Goal: Information Seeking & Learning: Compare options

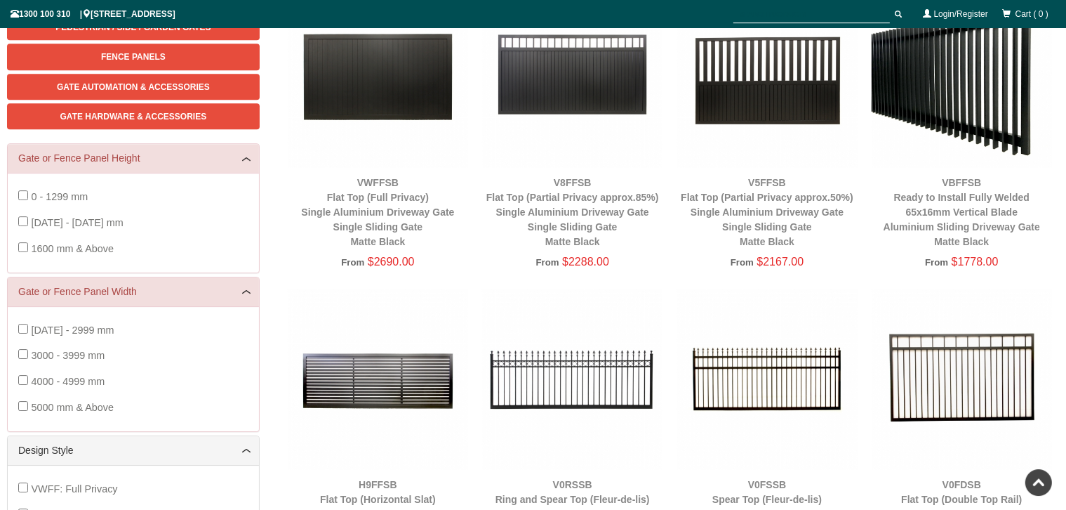
scroll to position [258, 0]
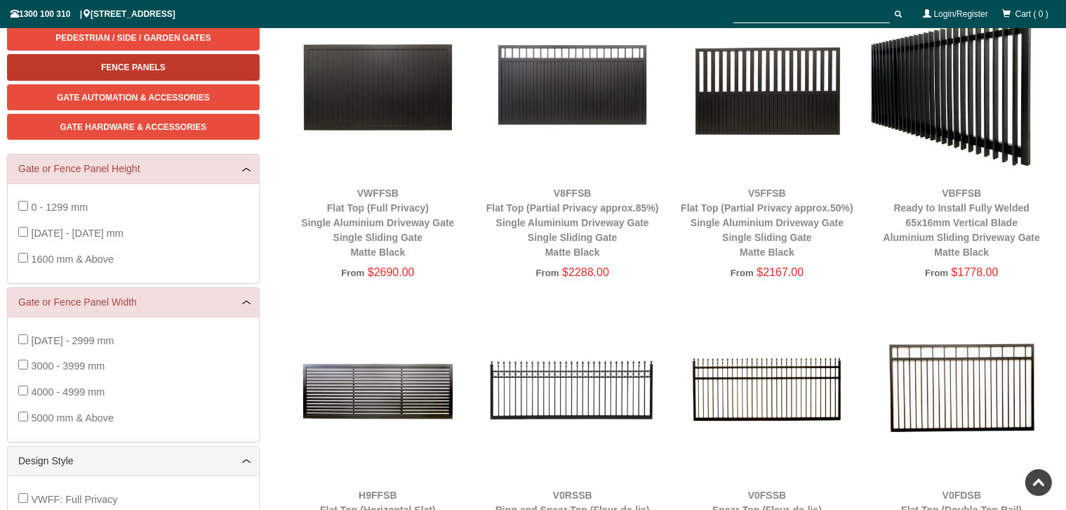
click at [184, 62] on link "Fence Panels" at bounding box center [133, 67] width 253 height 26
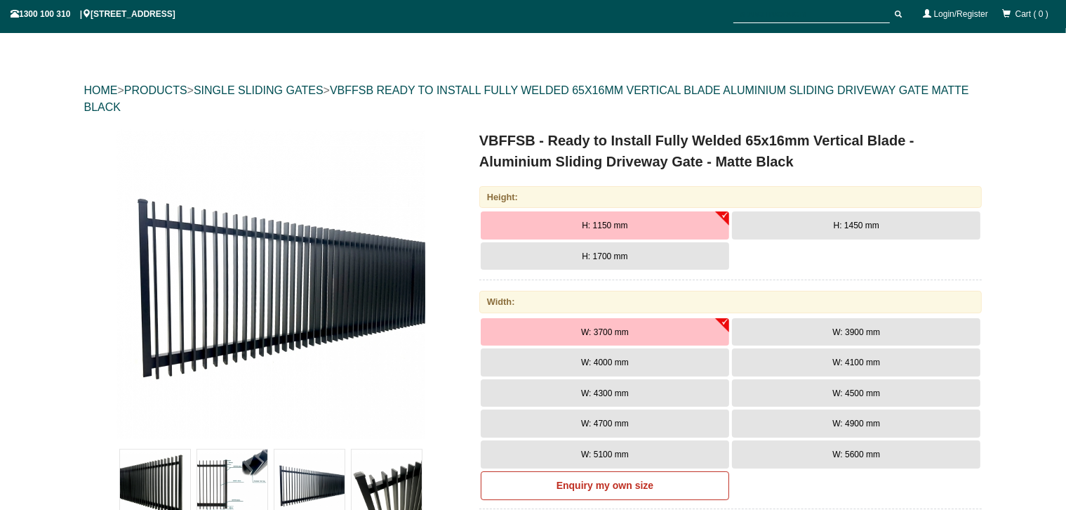
scroll to position [183, 0]
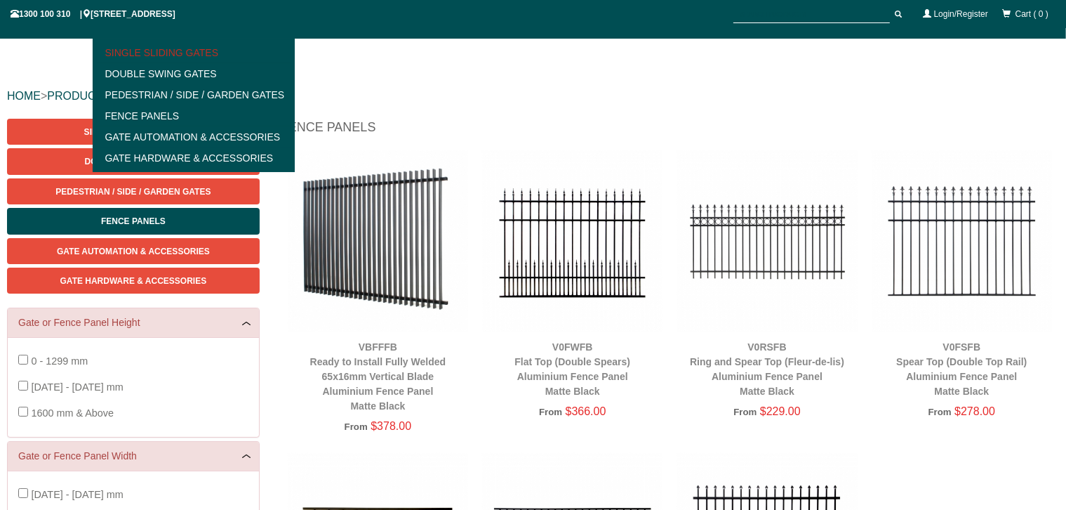
scroll to position [110, 0]
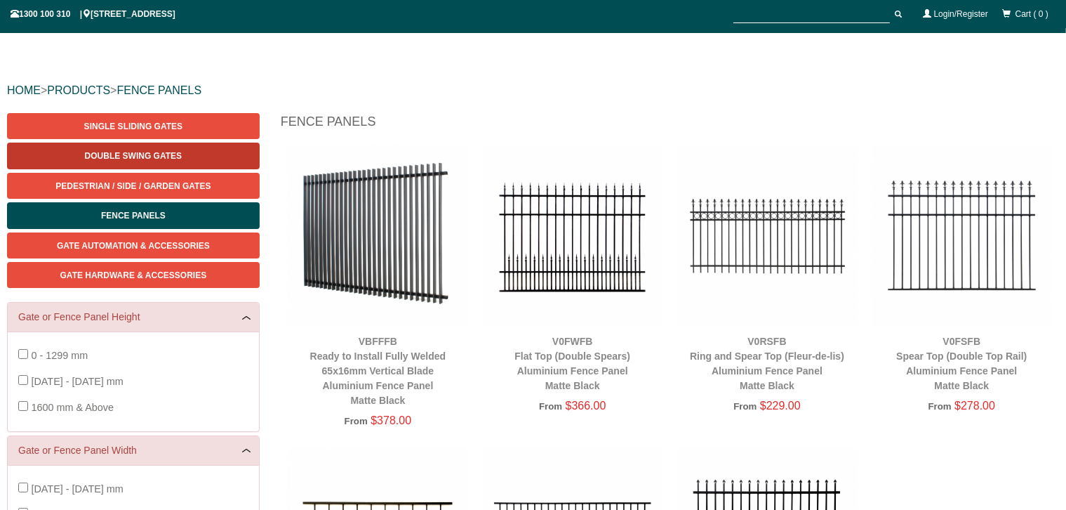
click at [100, 146] on link "Double Swing Gates" at bounding box center [133, 156] width 253 height 26
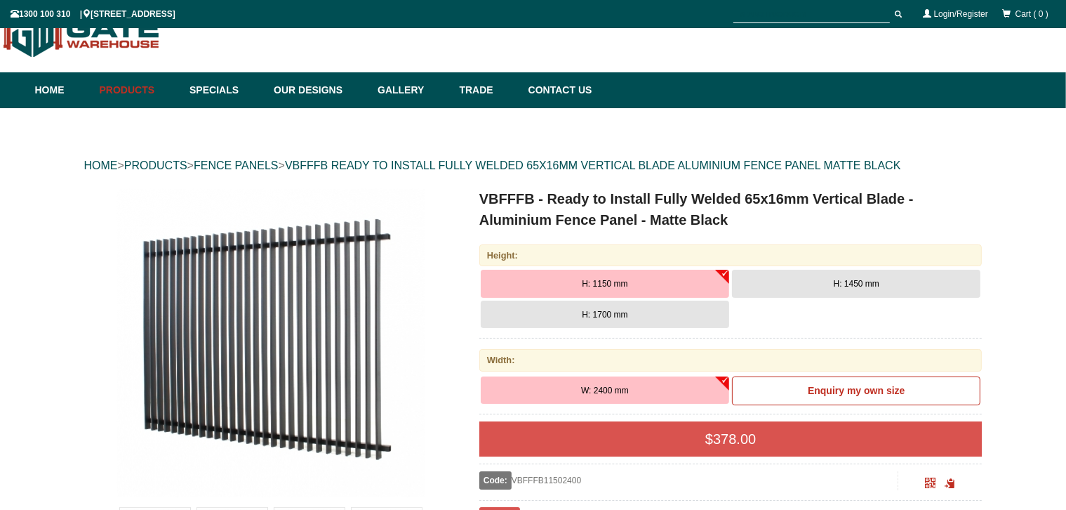
scroll to position [34, 0]
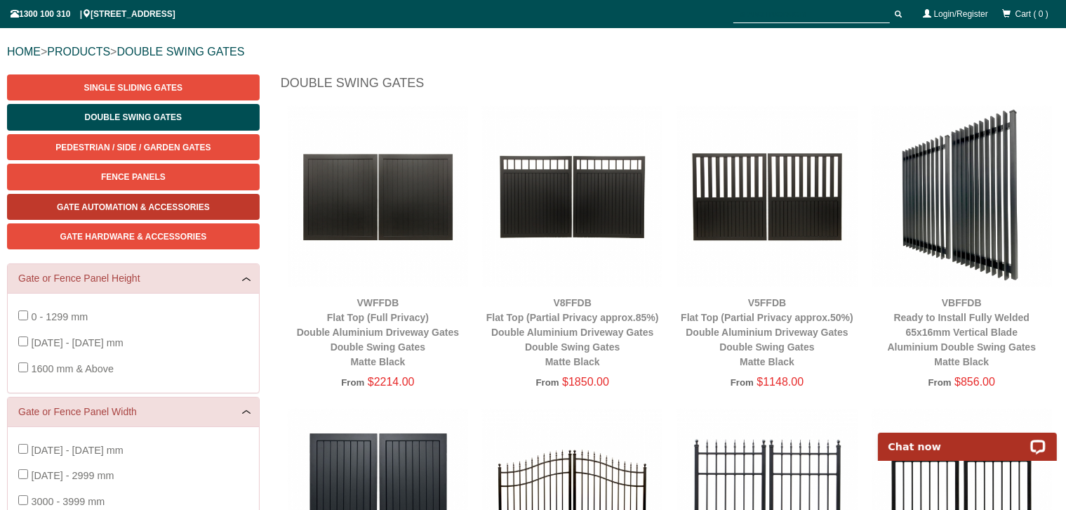
scroll to position [222, 0]
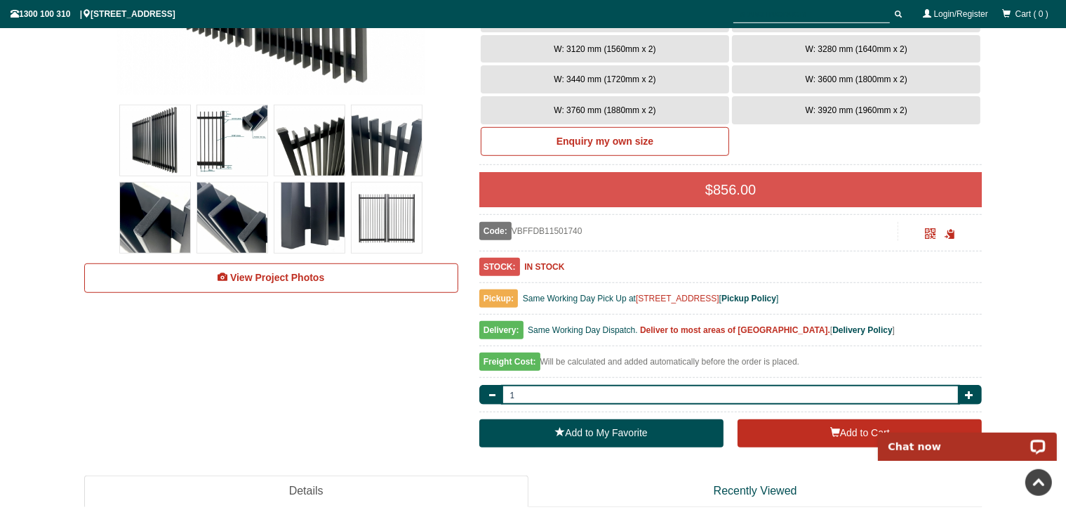
scroll to position [480, 0]
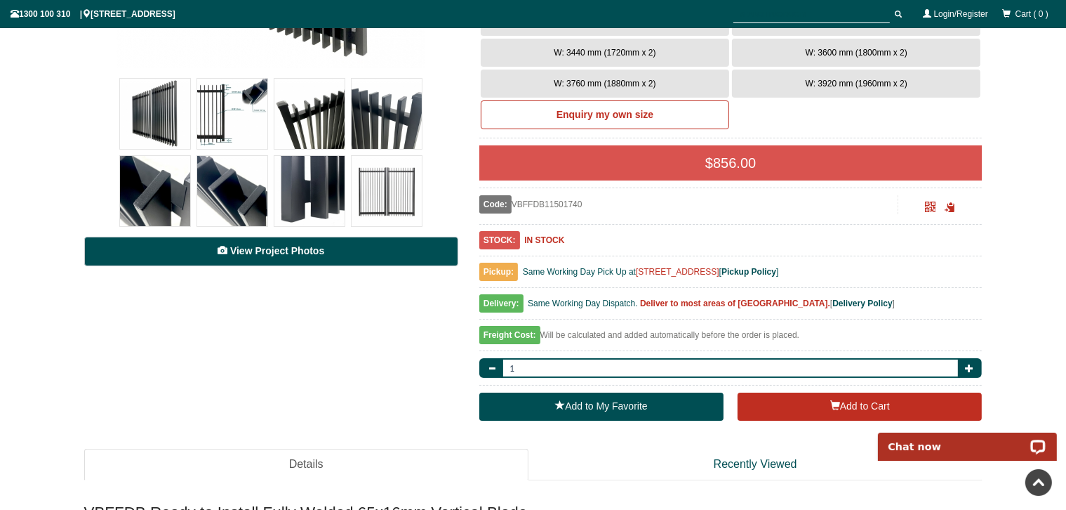
click at [276, 249] on span "View Project Photos" at bounding box center [277, 250] width 94 height 11
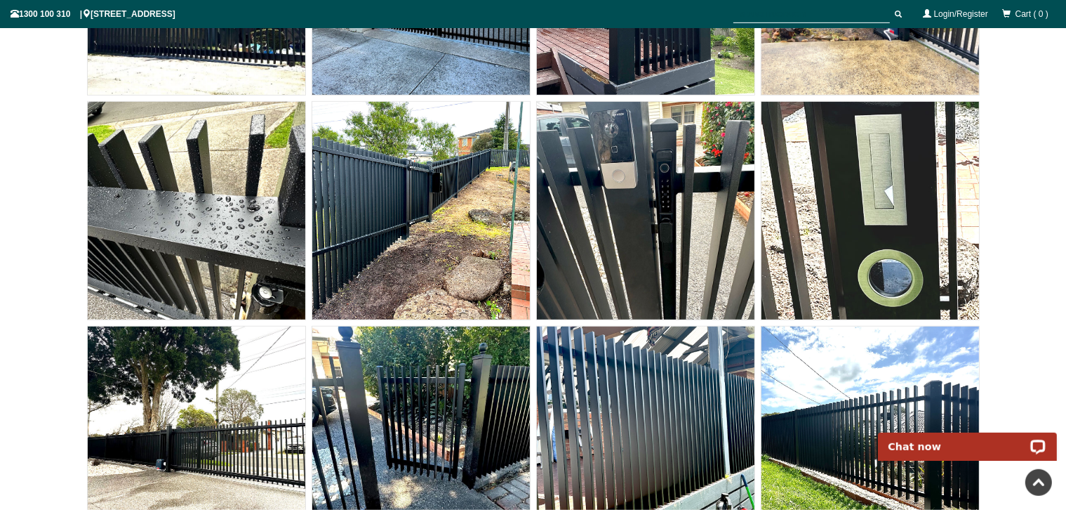
scroll to position [8885, 0]
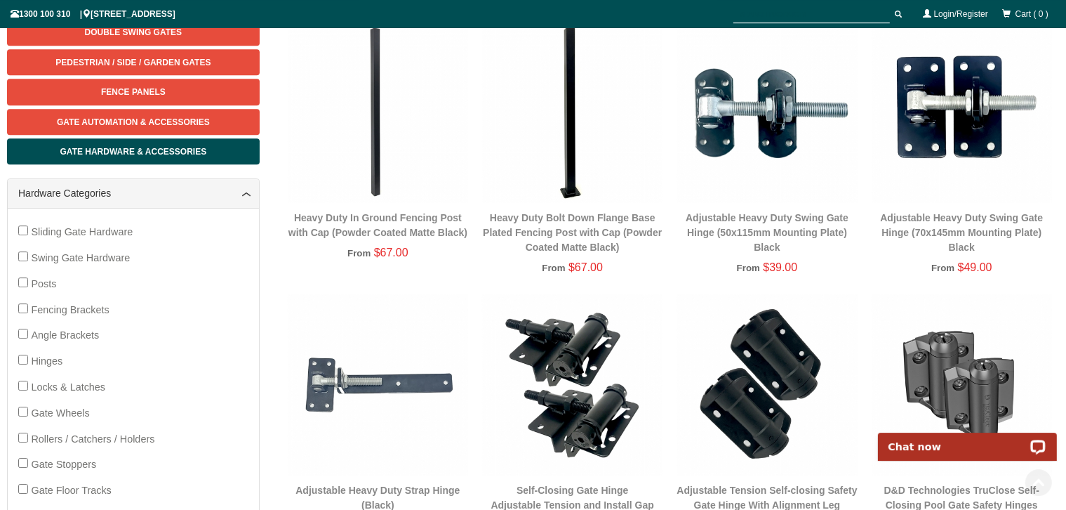
scroll to position [258, 0]
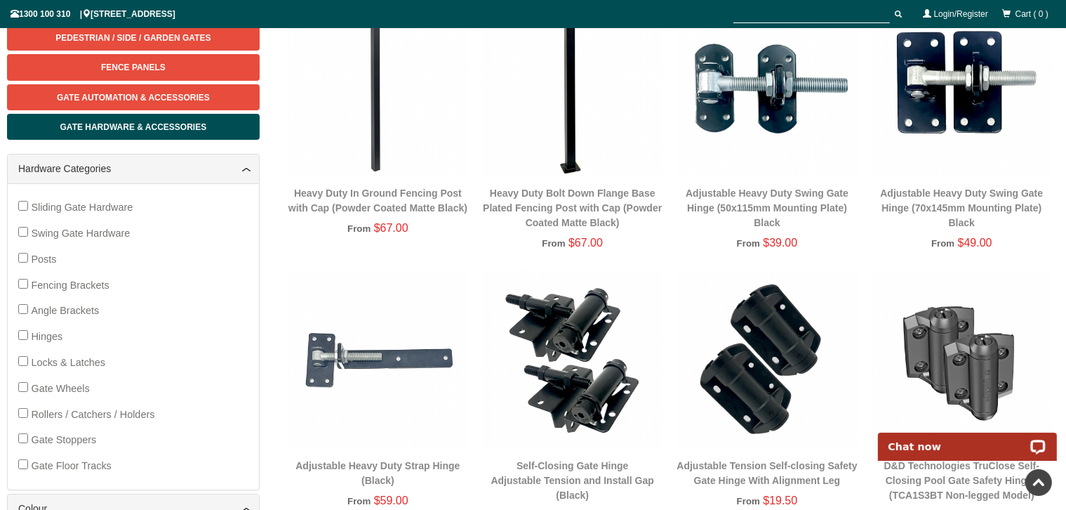
click at [46, 438] on span "Gate Stoppers" at bounding box center [63, 439] width 65 height 11
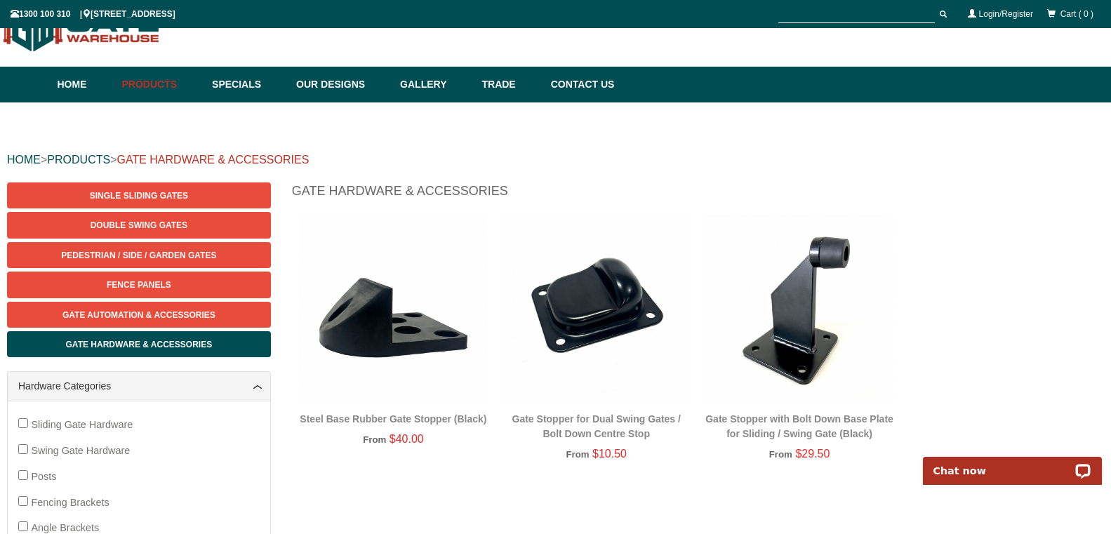
scroll to position [112, 0]
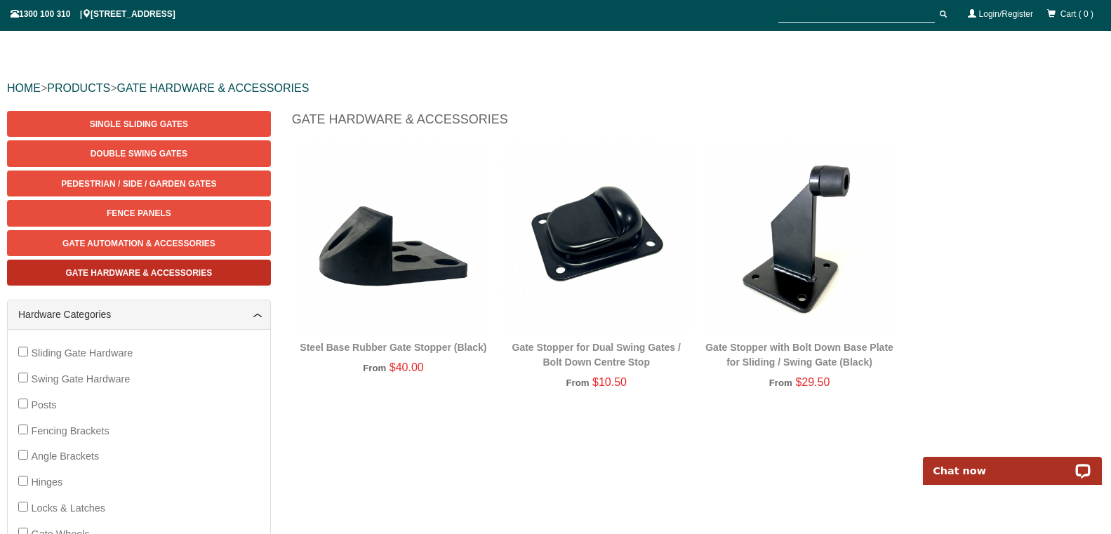
click at [143, 270] on span "Gate Hardware & Accessories" at bounding box center [139, 273] width 147 height 10
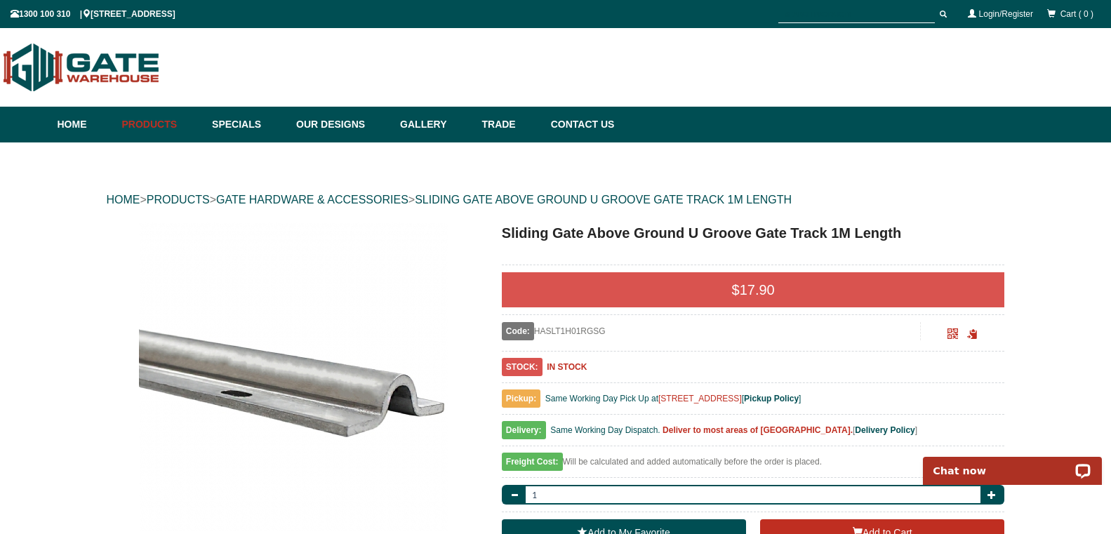
scroll to position [143, 0]
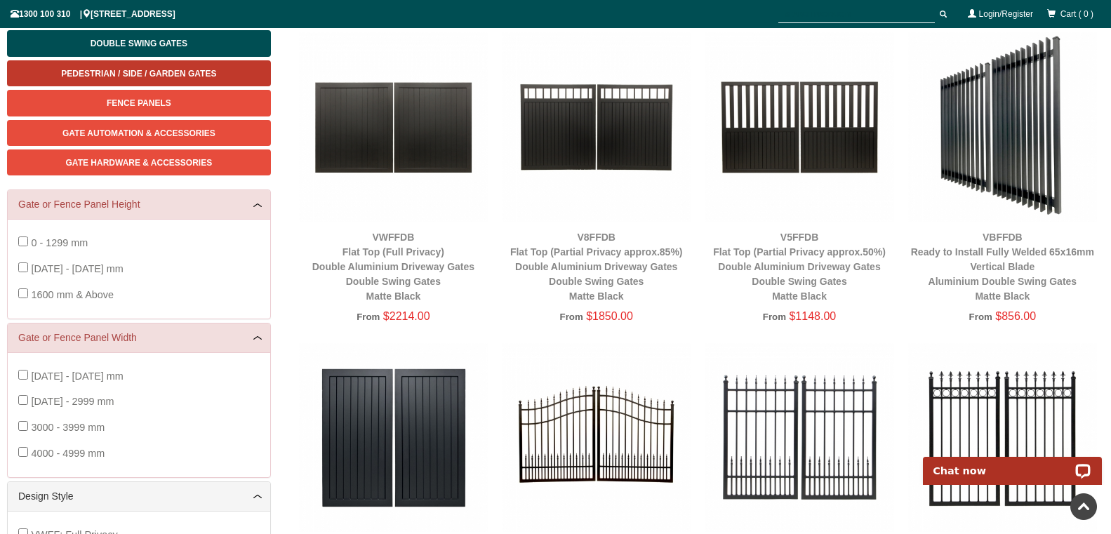
click at [119, 69] on span "Pedestrian / Side / Garden Gates" at bounding box center [138, 74] width 155 height 10
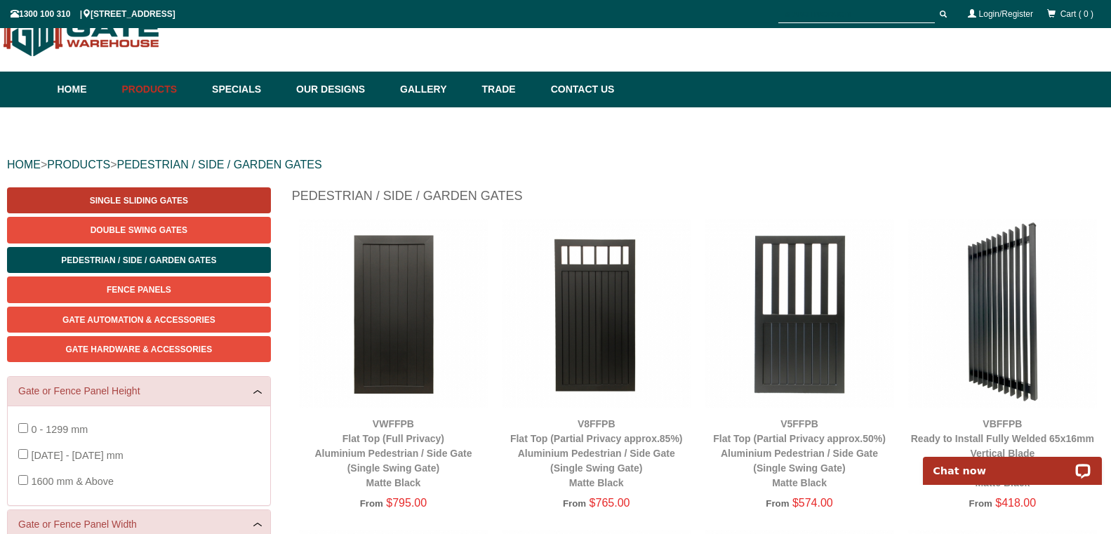
click at [138, 194] on link "Single Sliding Gates" at bounding box center [139, 200] width 264 height 26
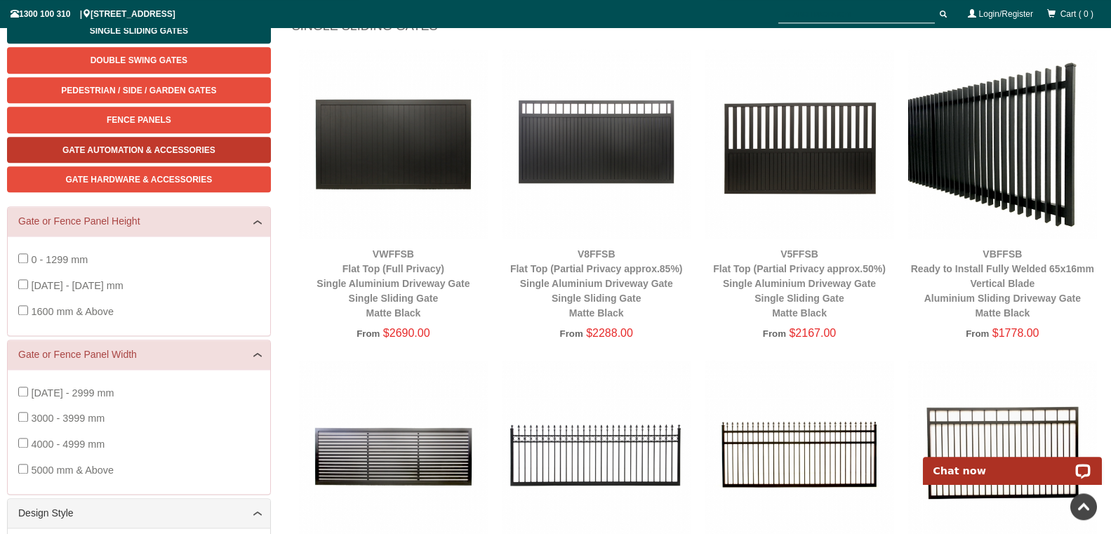
scroll to position [178, 0]
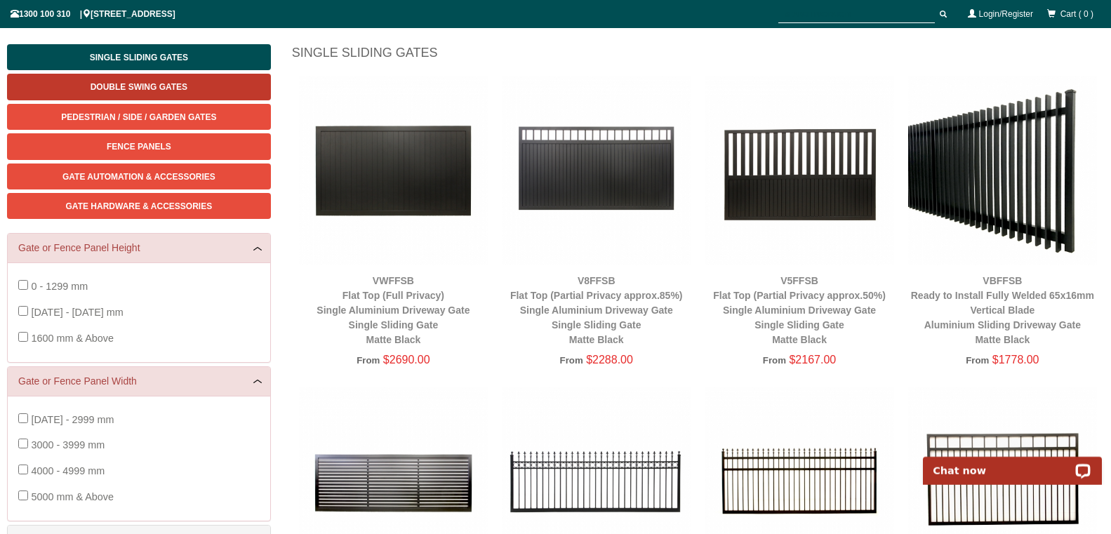
click at [140, 84] on span "Double Swing Gates" at bounding box center [139, 87] width 97 height 10
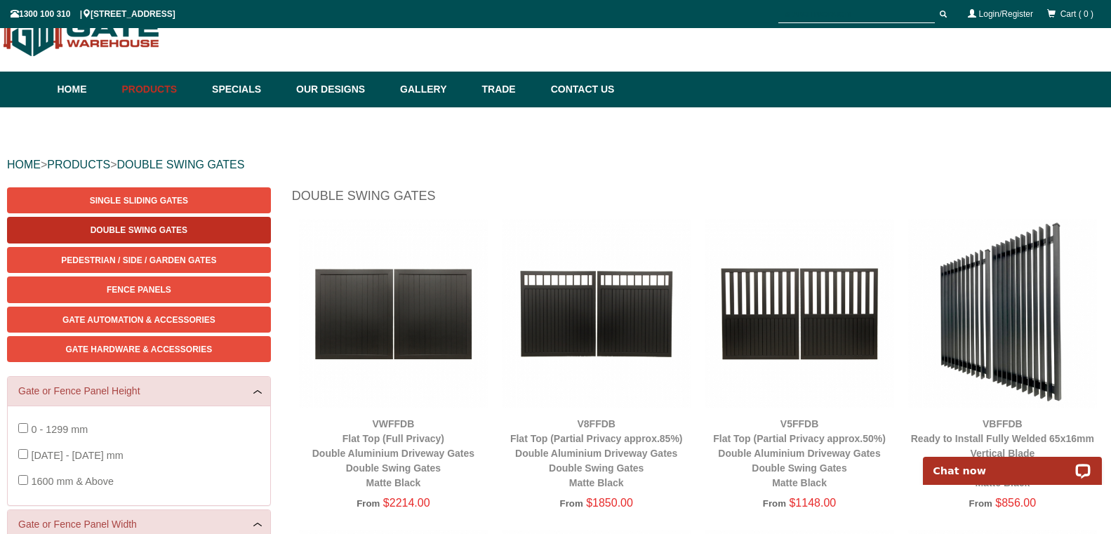
click at [109, 231] on span "Double Swing Gates" at bounding box center [139, 230] width 97 height 10
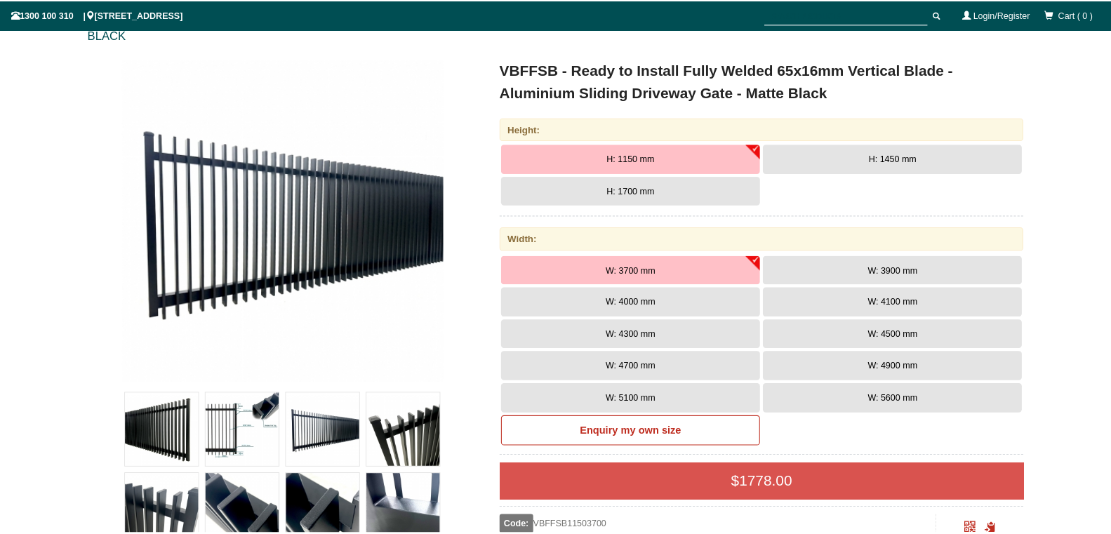
scroll to position [183, 0]
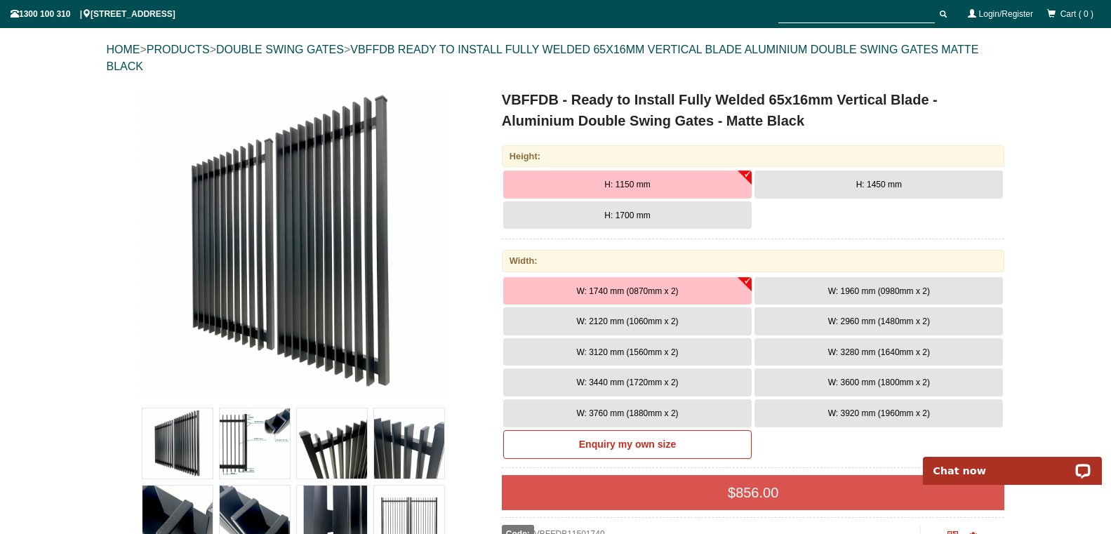
scroll to position [178, 0]
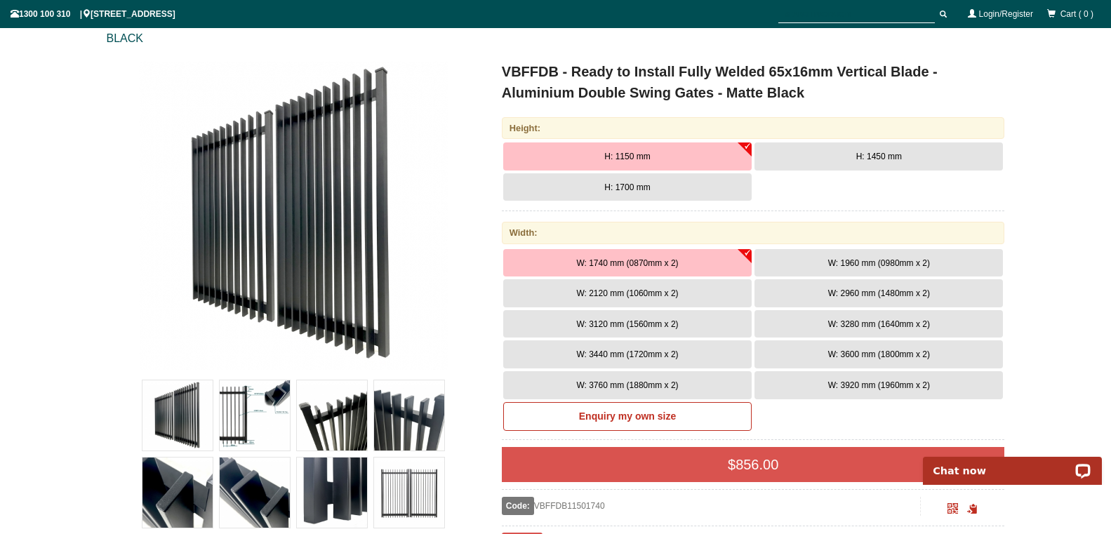
click at [617, 154] on span "H: 1150 mm" at bounding box center [627, 157] width 46 height 10
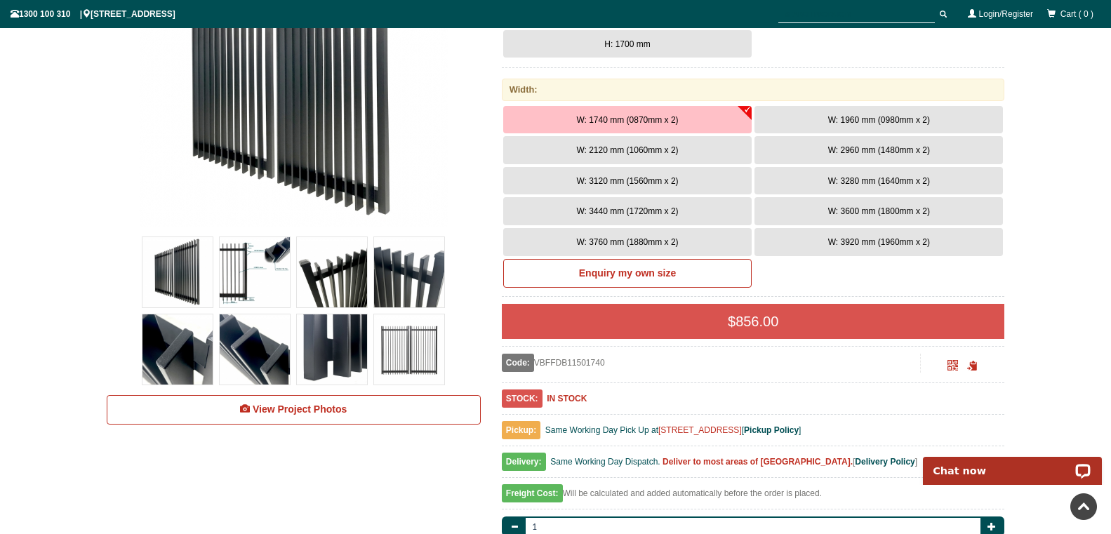
scroll to position [393, 0]
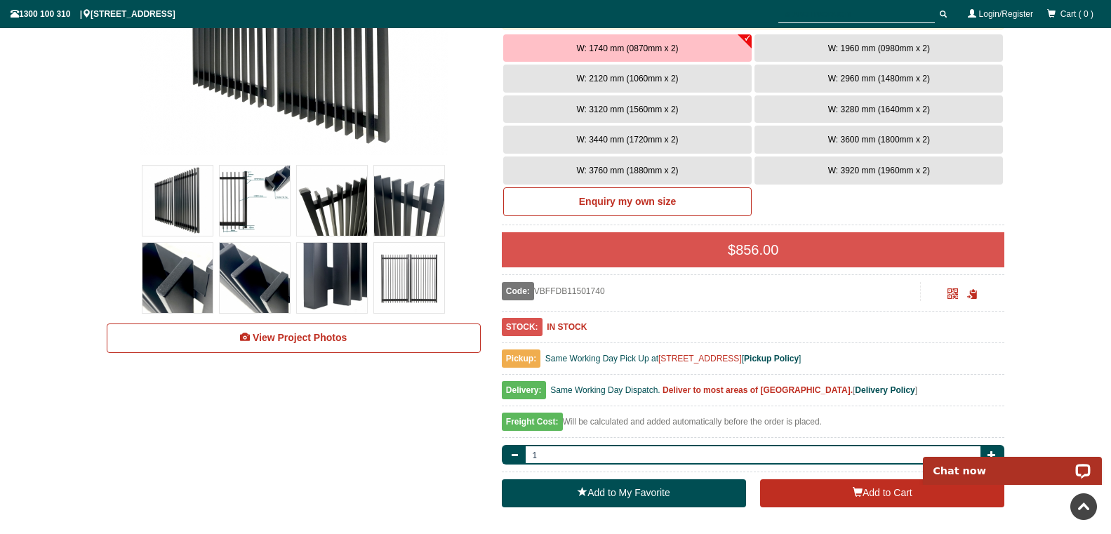
click at [656, 51] on span "W: 1740 mm (0870mm x 2)" at bounding box center [627, 49] width 102 height 10
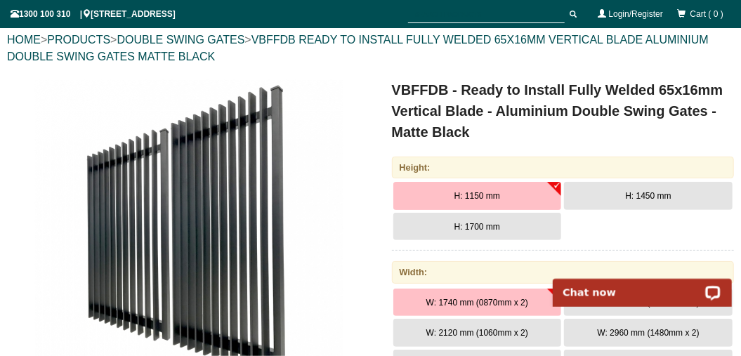
scroll to position [180, 0]
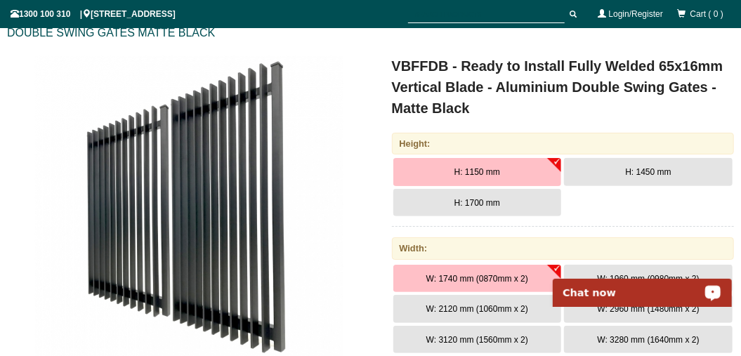
click at [619, 285] on div "Chat now" at bounding box center [641, 292] width 179 height 28
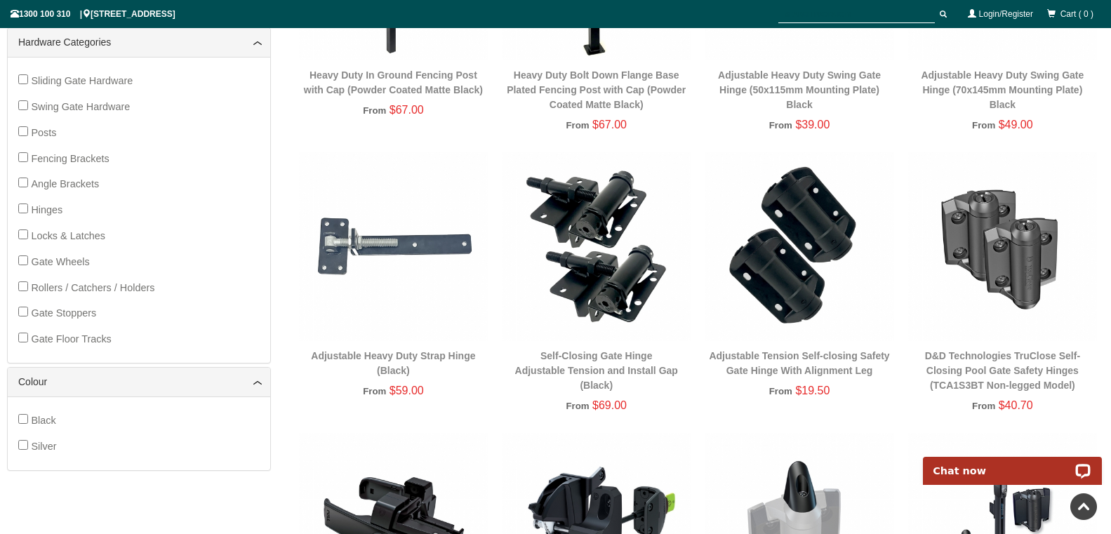
scroll to position [393, 0]
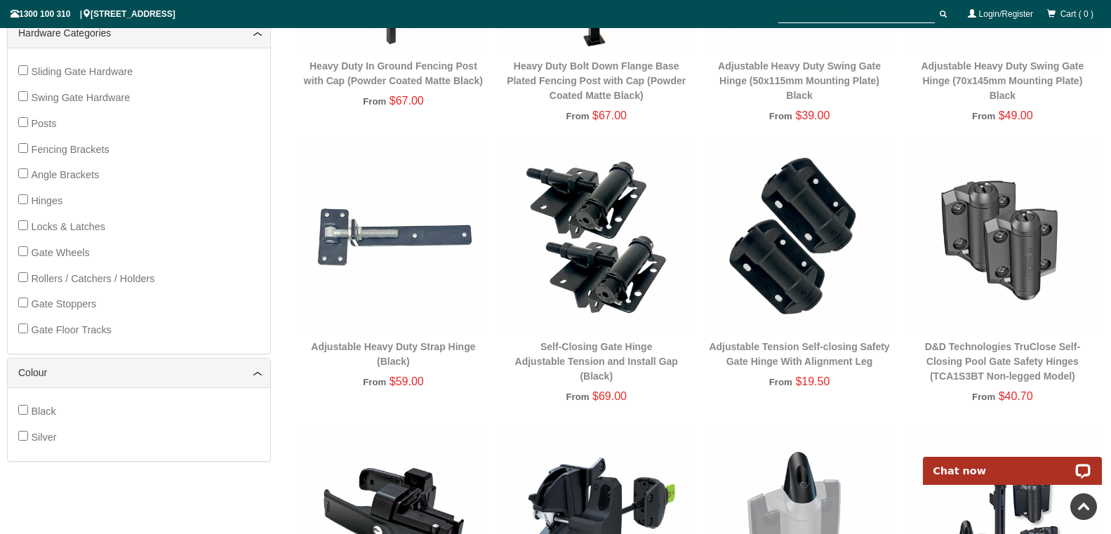
click at [51, 71] on span "Sliding Gate Hardware" at bounding box center [82, 71] width 102 height 11
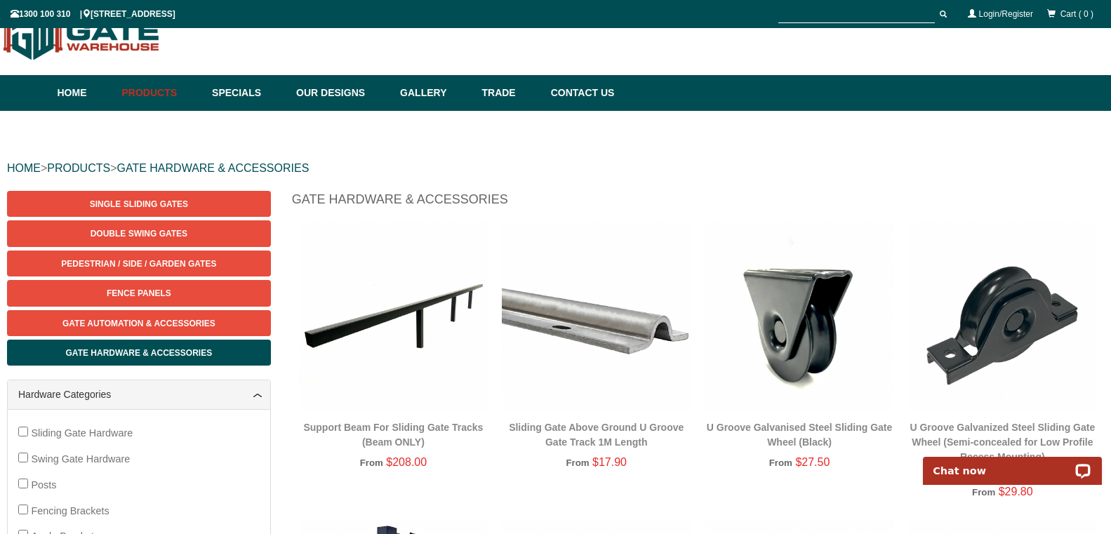
scroll to position [35, 0]
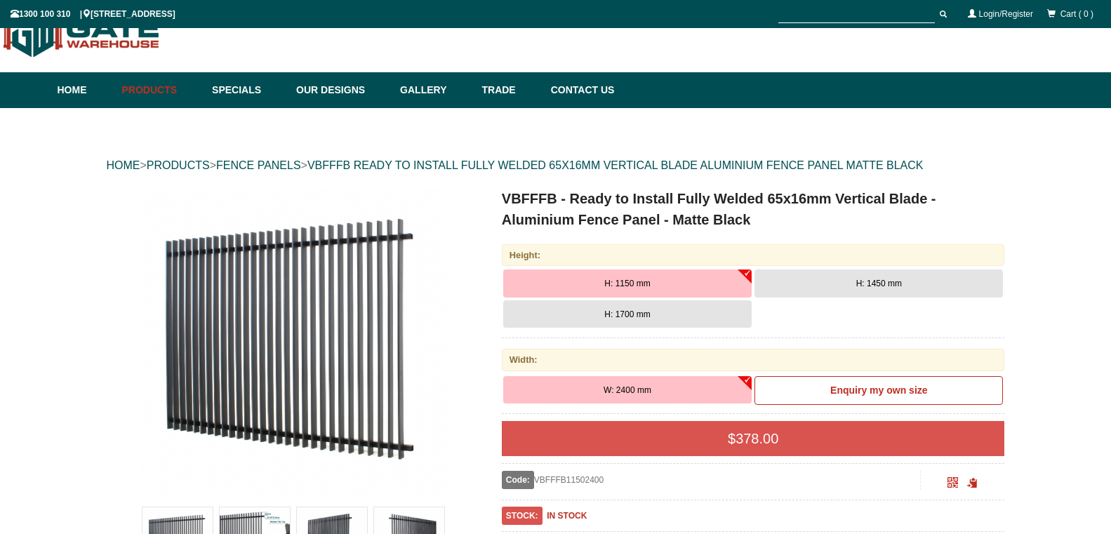
scroll to position [34, 0]
click at [242, 93] on link "Specials" at bounding box center [247, 90] width 84 height 36
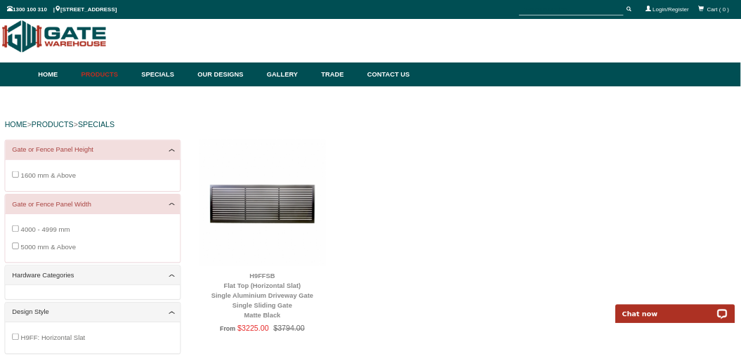
scroll to position [72, 0]
